Goal: Task Accomplishment & Management: Complete application form

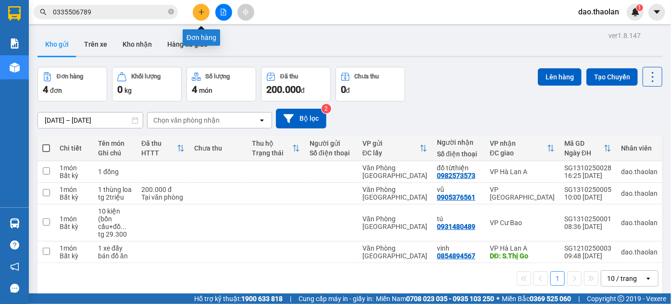
click at [200, 14] on icon "plus" at bounding box center [201, 12] width 7 height 7
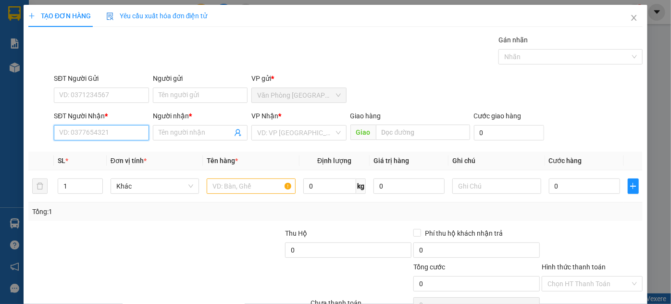
click at [124, 135] on input "SĐT Người Nhận *" at bounding box center [101, 132] width 95 height 15
click at [218, 188] on input "text" at bounding box center [251, 185] width 89 height 15
type input "1 tủ đông 1m5"
click at [79, 138] on input "SĐT Người Nhận *" at bounding box center [101, 132] width 95 height 15
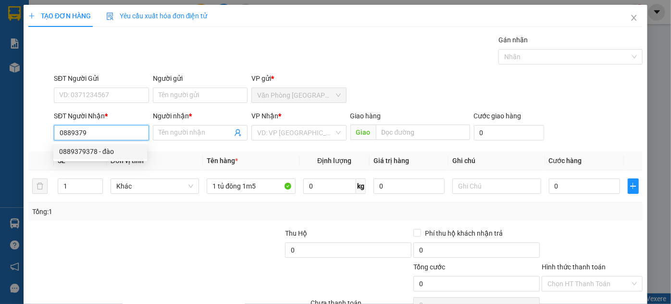
click at [109, 152] on div "0889379378 - đào" at bounding box center [100, 151] width 82 height 11
type input "0889379378"
type input "đào"
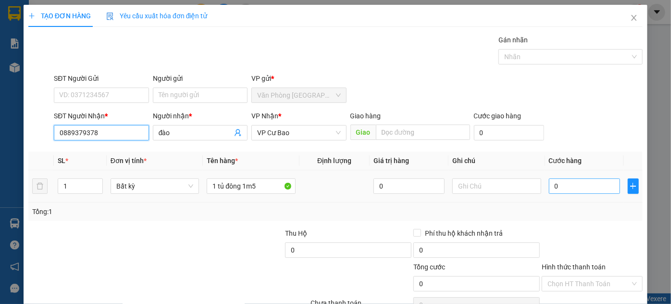
type input "0889379378"
click at [569, 191] on input "0" at bounding box center [584, 185] width 71 height 15
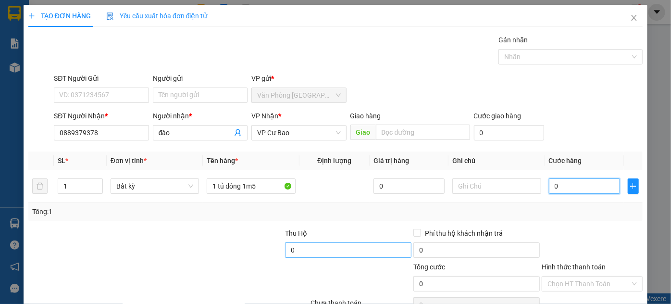
type input "4"
type input "40"
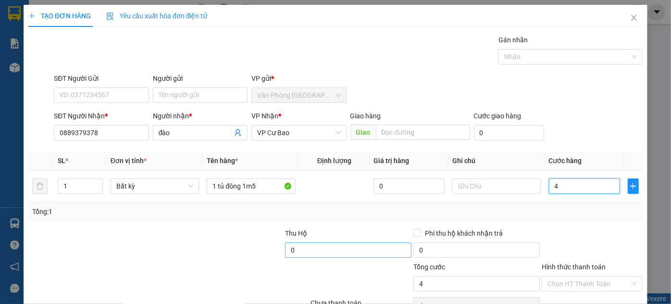
type input "40"
type input "400"
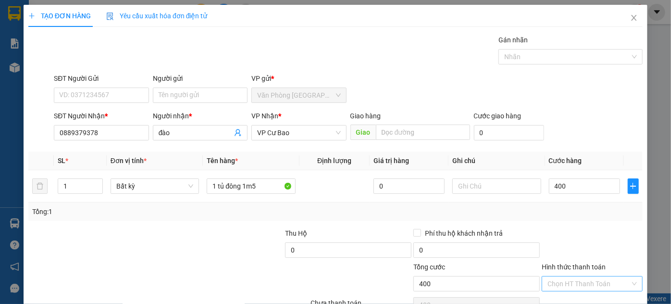
type input "400.000"
click at [569, 283] on input "Hình thức thanh toán" at bounding box center [589, 283] width 83 height 14
click at [569, 266] on div "Tại văn phòng" at bounding box center [587, 263] width 88 height 11
type input "0"
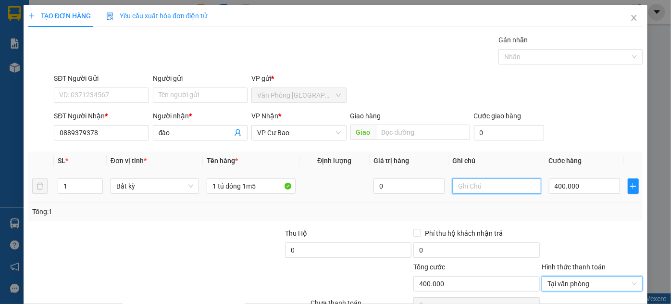
click at [488, 178] on input "text" at bounding box center [496, 185] width 89 height 15
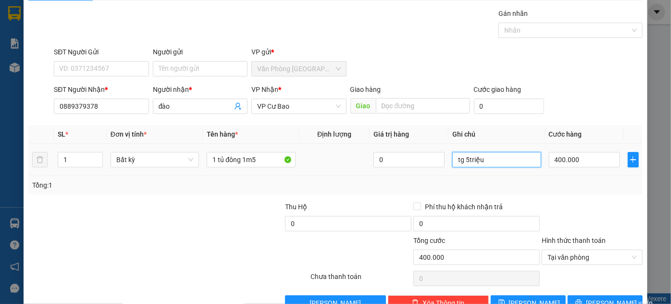
scroll to position [51, 0]
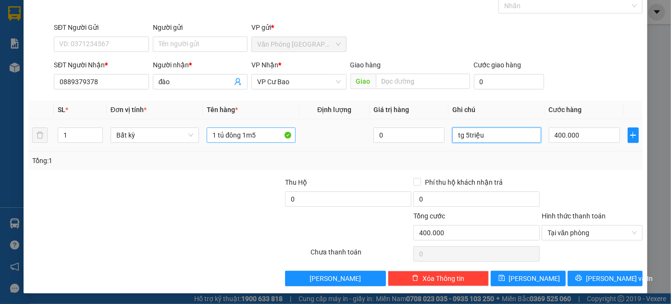
type input "tg 5triệu"
click at [268, 138] on input "1 tủ đông 1m5" at bounding box center [251, 134] width 89 height 15
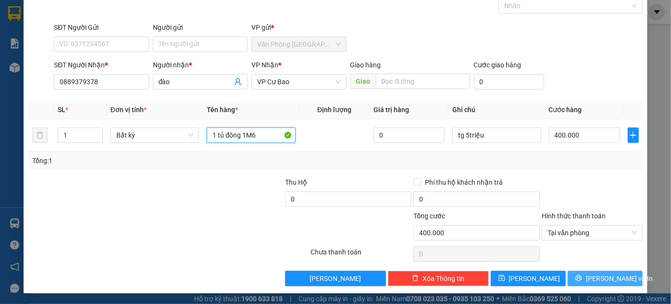
type input "1 tủ đông 1M6"
click at [605, 277] on span "[PERSON_NAME] và In" at bounding box center [619, 278] width 67 height 11
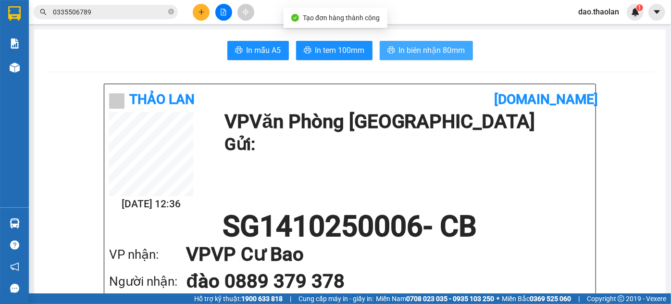
click at [439, 48] on span "In biên nhận 80mm" at bounding box center [432, 50] width 66 height 12
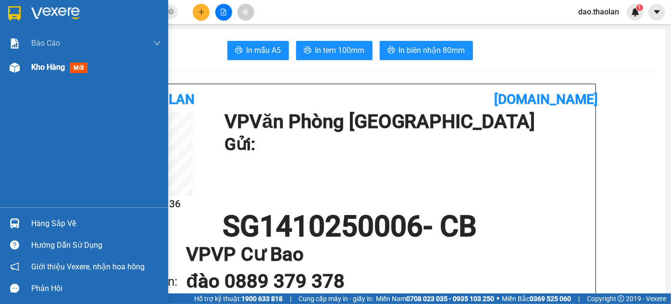
click at [21, 72] on div at bounding box center [14, 67] width 17 height 17
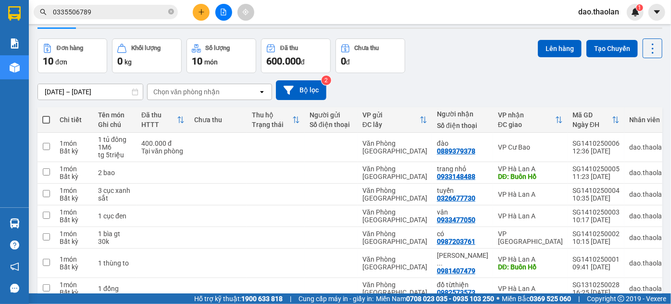
scroll to position [43, 0]
